Goal: Task Accomplishment & Management: Use online tool/utility

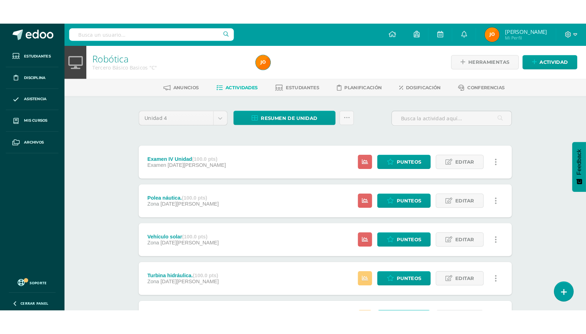
scroll to position [64, 0]
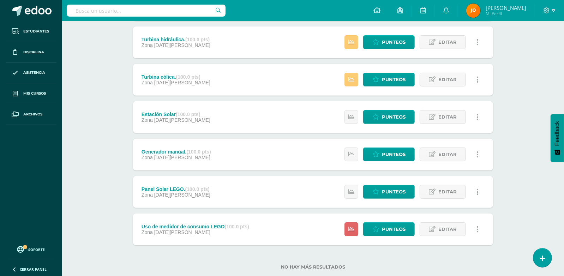
scroll to position [172, 0]
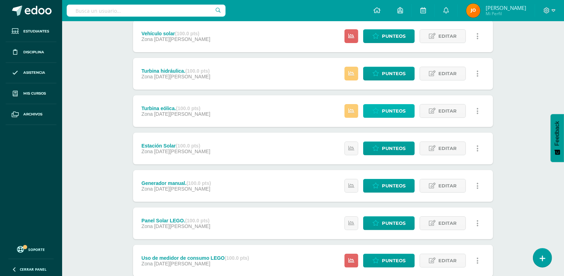
click at [398, 111] on span "Punteos" at bounding box center [394, 110] width 24 height 13
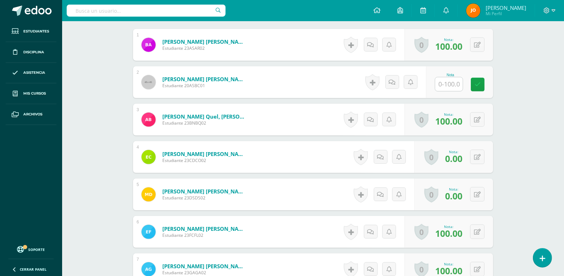
scroll to position [222, 0]
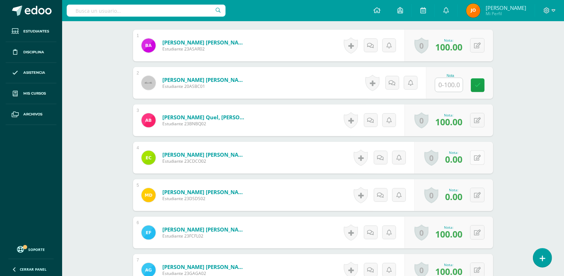
click at [481, 157] on button at bounding box center [477, 157] width 14 height 14
type input "90"
click at [474, 194] on div "0 Logros Logros obtenidos Aún no hay logros agregados Nota: 0.00" at bounding box center [457, 195] width 81 height 33
click at [480, 196] on icon at bounding box center [482, 195] width 7 height 6
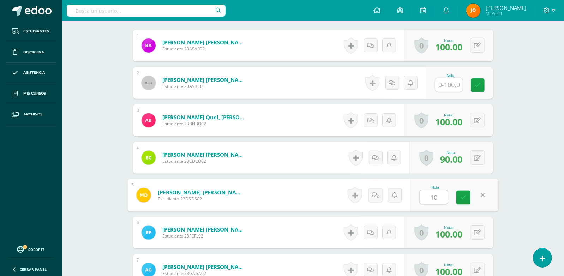
type input "100"
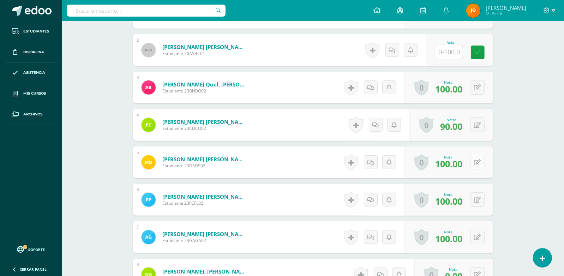
scroll to position [306, 0]
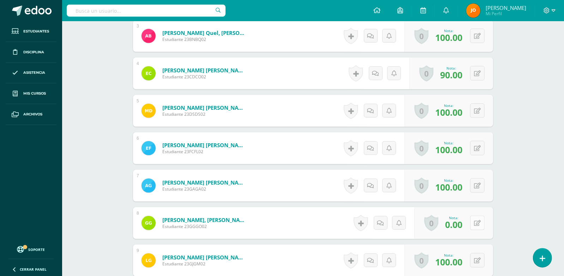
click at [477, 221] on icon at bounding box center [477, 223] width 7 height 6
type input "90"
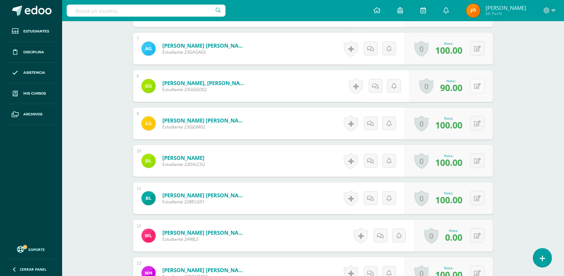
scroll to position [460, 0]
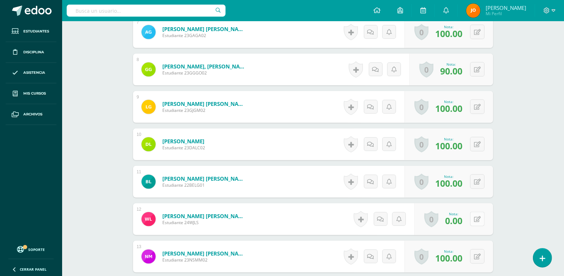
click at [477, 221] on icon at bounding box center [477, 219] width 7 height 6
type input "90"
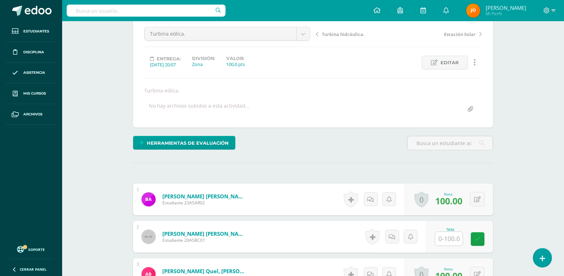
scroll to position [0, 0]
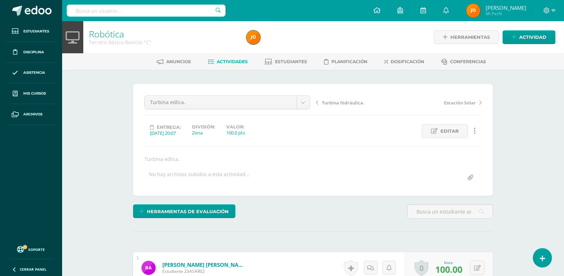
click at [225, 60] on span "Actividades" at bounding box center [232, 61] width 31 height 5
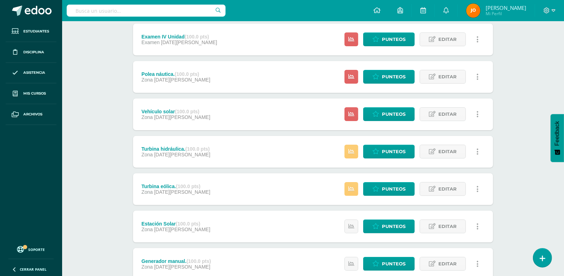
scroll to position [95, 0]
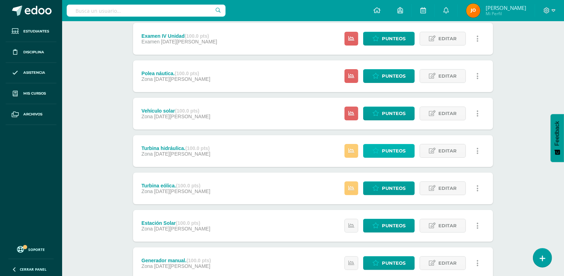
click at [386, 148] on span "Punteos" at bounding box center [394, 150] width 24 height 13
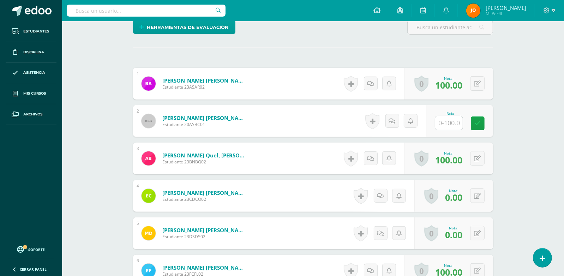
scroll to position [187, 0]
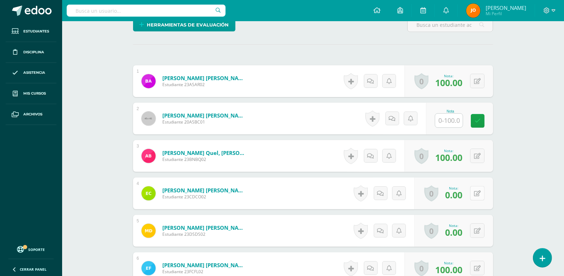
click at [475, 193] on button at bounding box center [477, 193] width 14 height 14
type input "90"
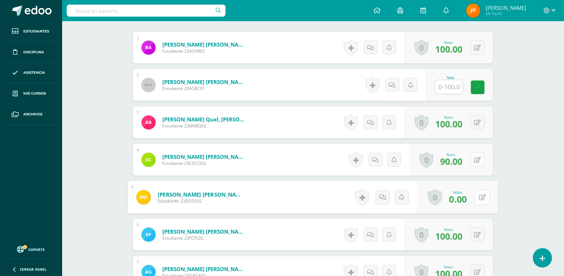
click at [475, 193] on button at bounding box center [481, 197] width 15 height 15
type input "90"
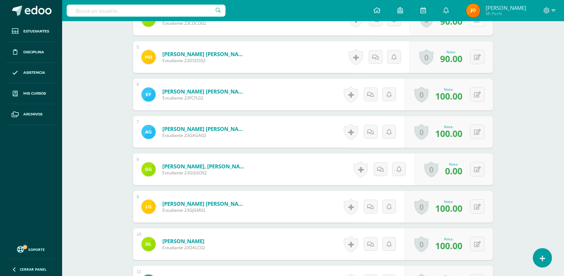
scroll to position [363, 0]
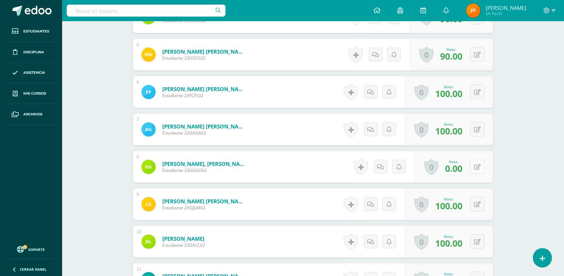
click at [479, 168] on icon at bounding box center [477, 167] width 7 height 6
type input "90"
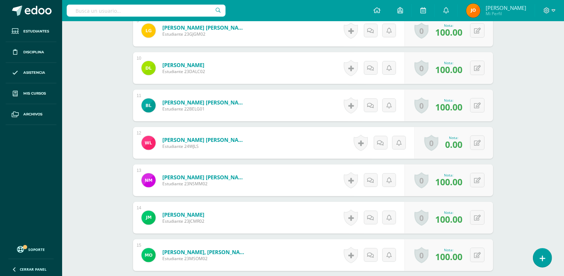
scroll to position [540, 0]
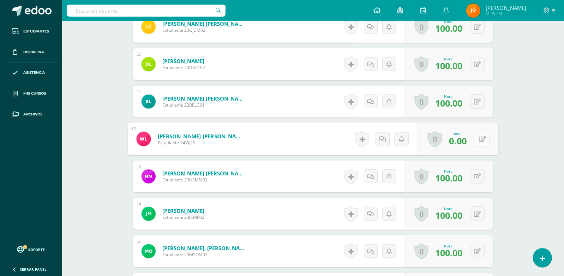
click at [480, 143] on button at bounding box center [481, 139] width 15 height 15
type input "90"
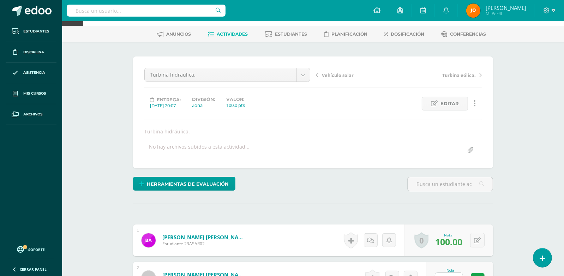
scroll to position [0, 0]
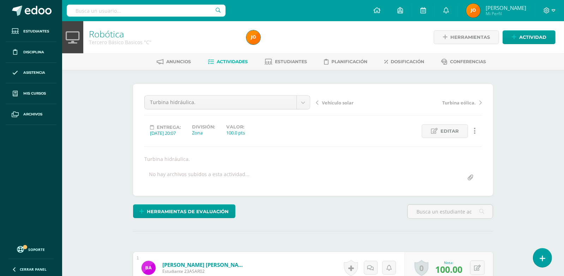
click at [227, 63] on span "Actividades" at bounding box center [232, 61] width 31 height 5
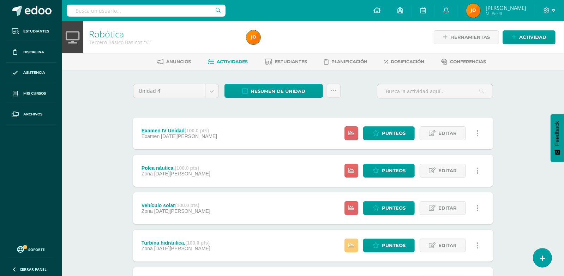
click at [357, 101] on div "Unidad 4 Unidad 1 Unidad 2 Unidad 3 Unidad 4 Resumen de unidad Descargar como H…" at bounding box center [312, 94] width 365 height 20
